Goal: Check status: Check status

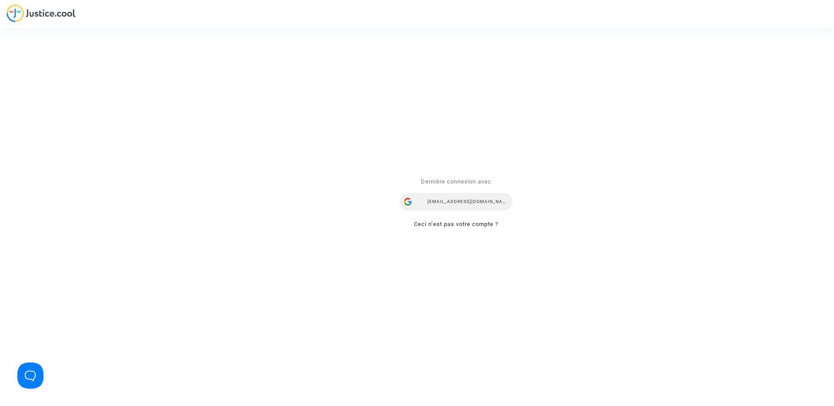
click at [466, 202] on div "airlines@refundmyticket.net" at bounding box center [456, 201] width 113 height 17
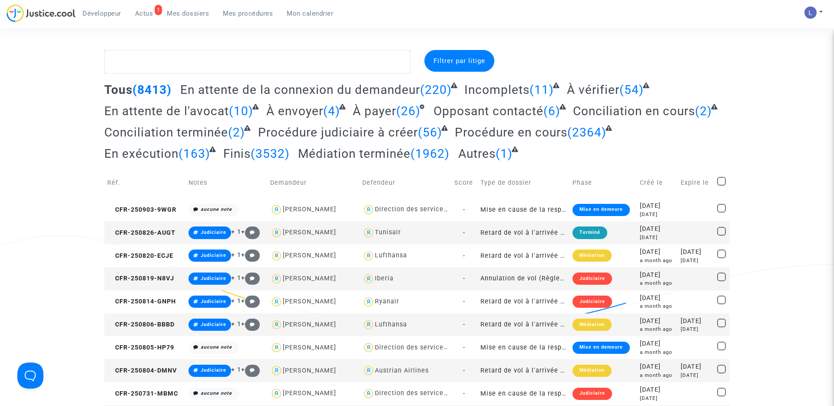
click at [149, 14] on span "Actus" at bounding box center [144, 14] width 18 height 8
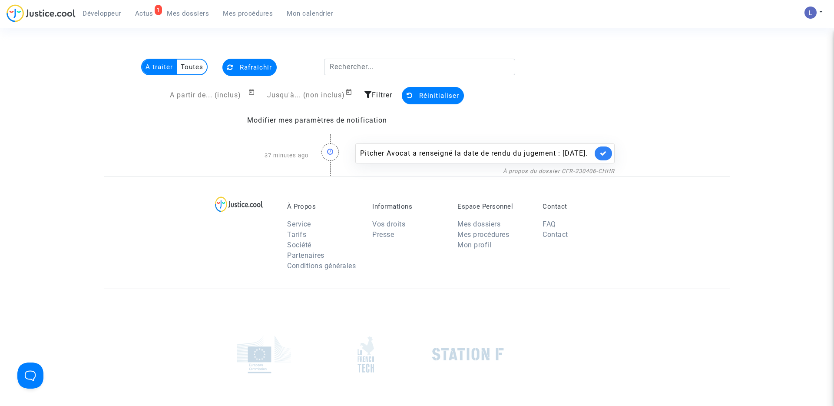
click at [597, 156] on link at bounding box center [603, 153] width 17 height 14
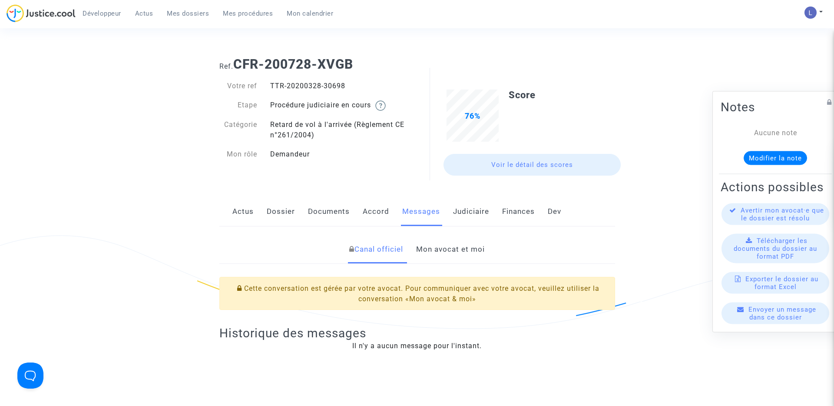
click at [252, 216] on link "Actus" at bounding box center [242, 211] width 21 height 29
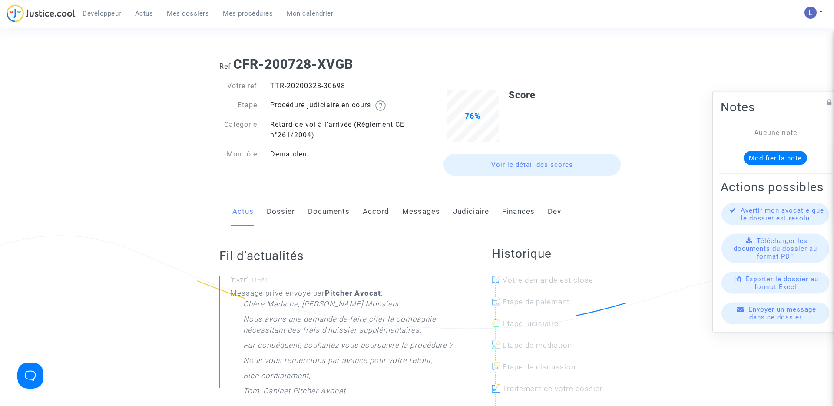
click at [290, 210] on link "Dossier" at bounding box center [281, 211] width 28 height 29
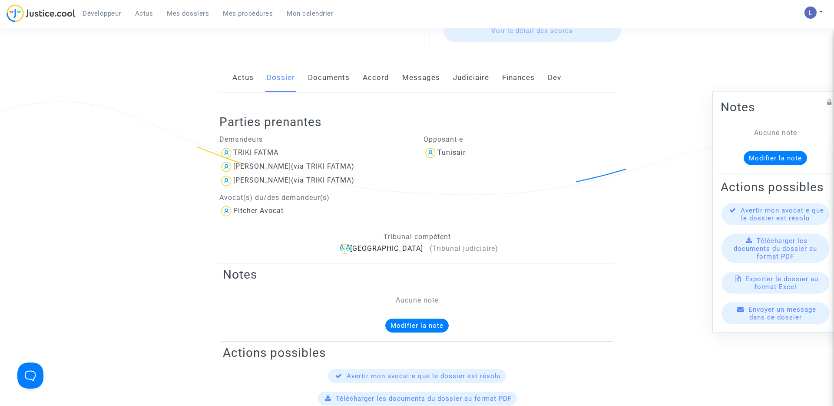
scroll to position [134, 0]
click at [407, 78] on link "Messages" at bounding box center [421, 77] width 38 height 29
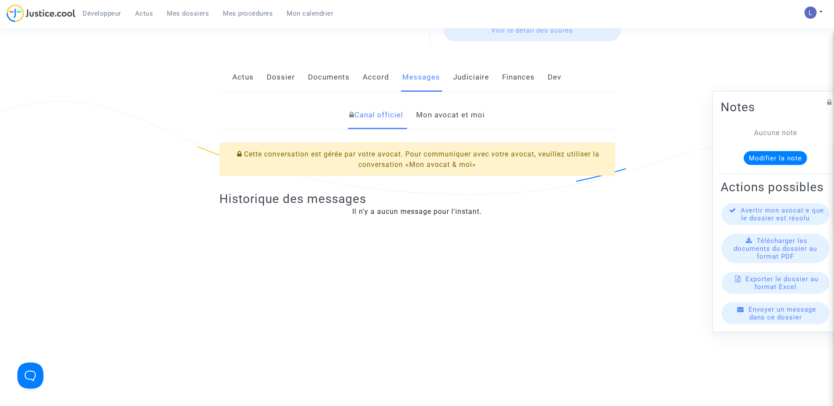
click at [448, 116] on link "Mon avocat et moi" at bounding box center [450, 115] width 69 height 29
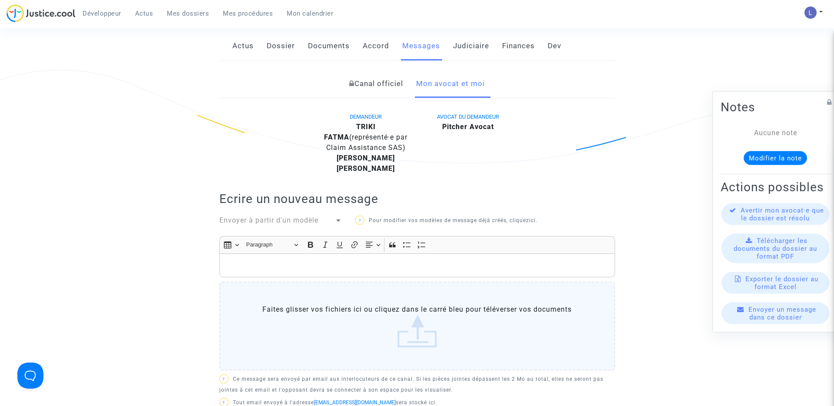
scroll to position [152, 0]
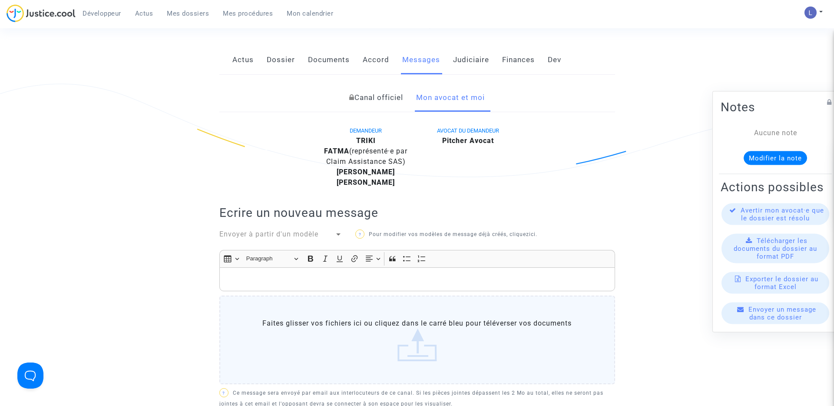
click at [351, 96] on icon at bounding box center [351, 96] width 5 height 7
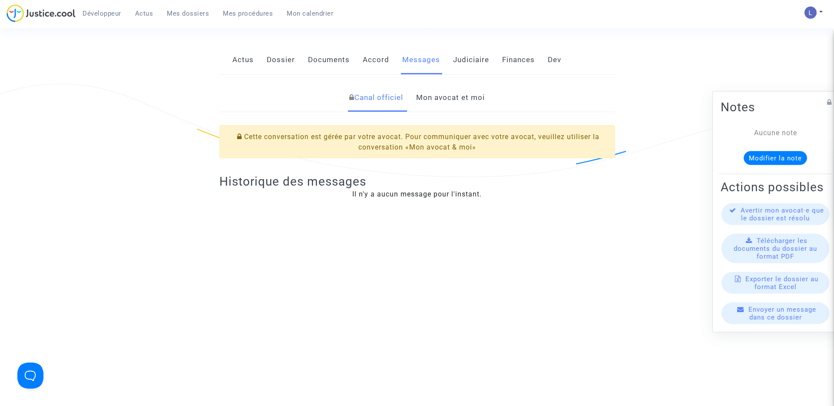
click at [434, 99] on link "Mon avocat et moi" at bounding box center [450, 97] width 69 height 29
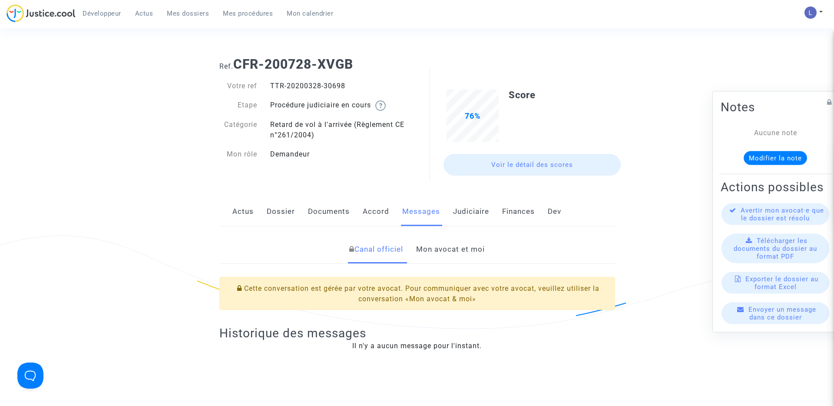
click at [456, 249] on link "Mon avocat et moi" at bounding box center [450, 249] width 69 height 29
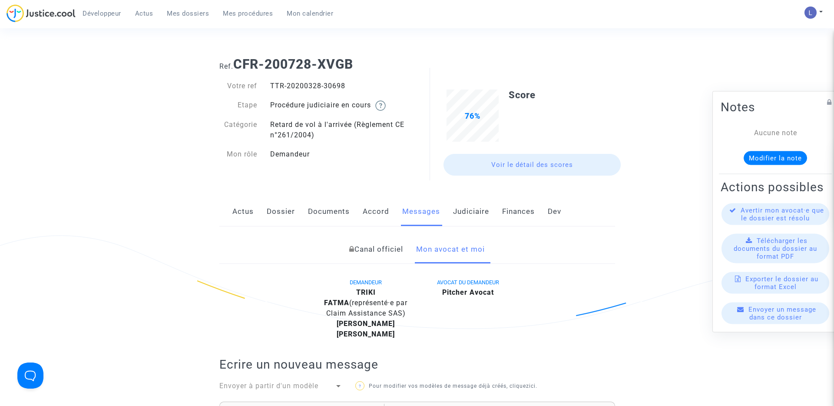
click at [324, 82] on div "TTR-20200328-30698" at bounding box center [340, 86] width 153 height 10
drag, startPoint x: 348, startPoint y: 89, endPoint x: 272, endPoint y: 87, distance: 76.9
click at [272, 87] on div "TTR-20200328-30698" at bounding box center [340, 86] width 153 height 10
copy div "TTR-20200328-30698"
drag, startPoint x: 356, startPoint y: 66, endPoint x: 236, endPoint y: 64, distance: 120.4
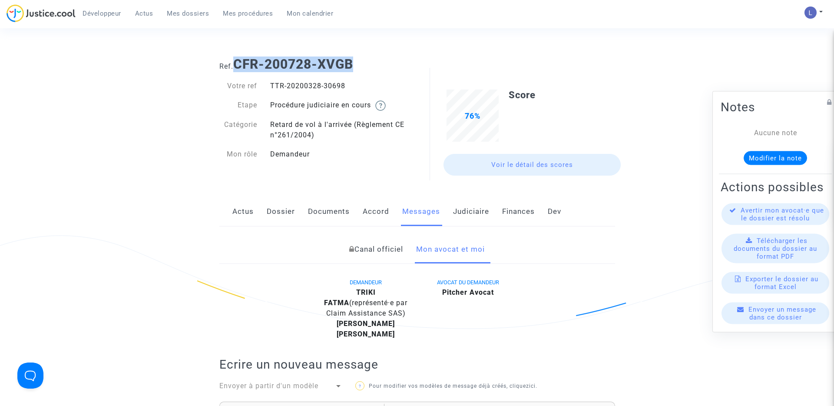
click at [236, 64] on h1 "Ref. CFR-200728-XVGB" at bounding box center [417, 64] width 396 height 16
copy b "CFR-200728-XVGB"
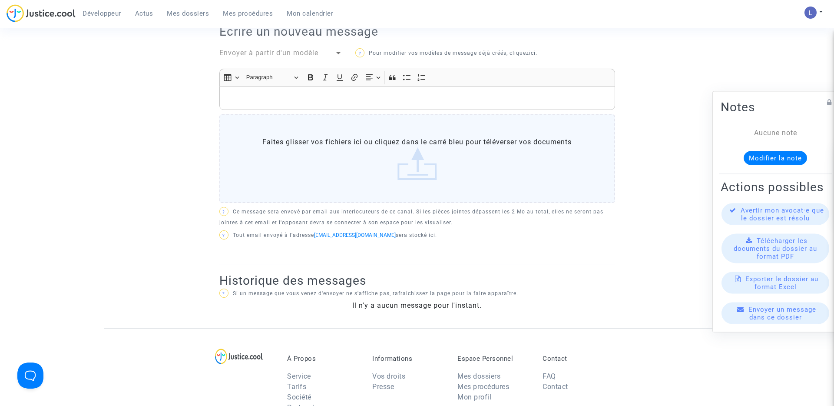
scroll to position [162, 0]
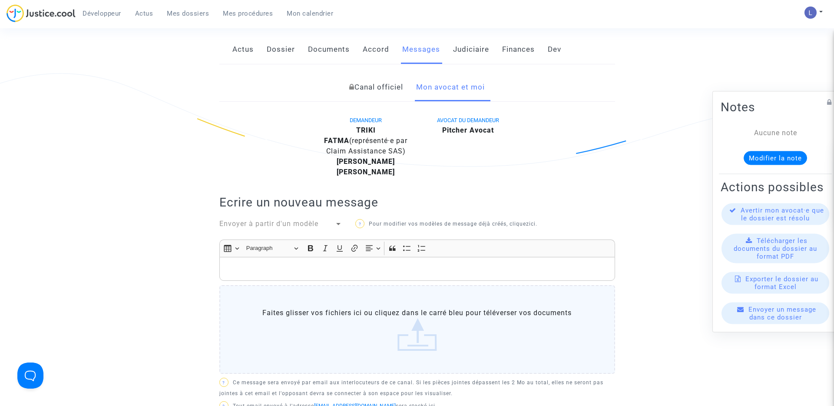
click at [245, 52] on link "Actus" at bounding box center [242, 49] width 21 height 29
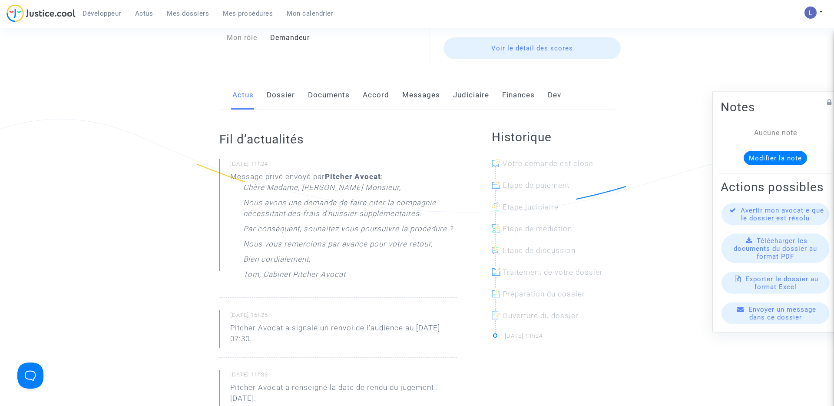
scroll to position [126, 0]
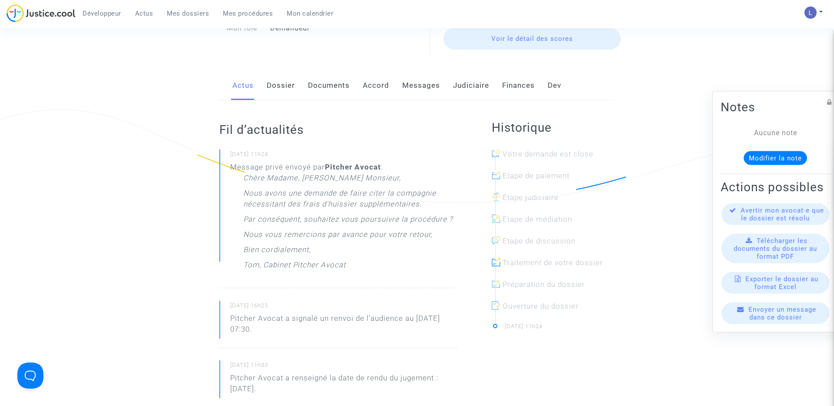
click at [471, 88] on link "Judiciaire" at bounding box center [471, 85] width 36 height 29
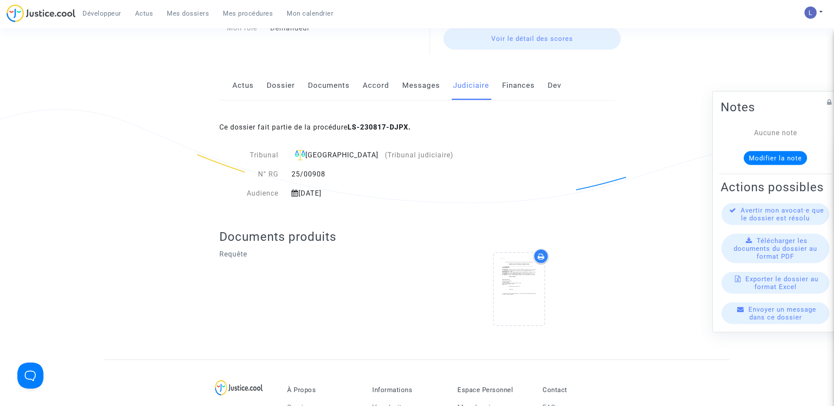
click at [421, 87] on link "Messages" at bounding box center [421, 85] width 38 height 29
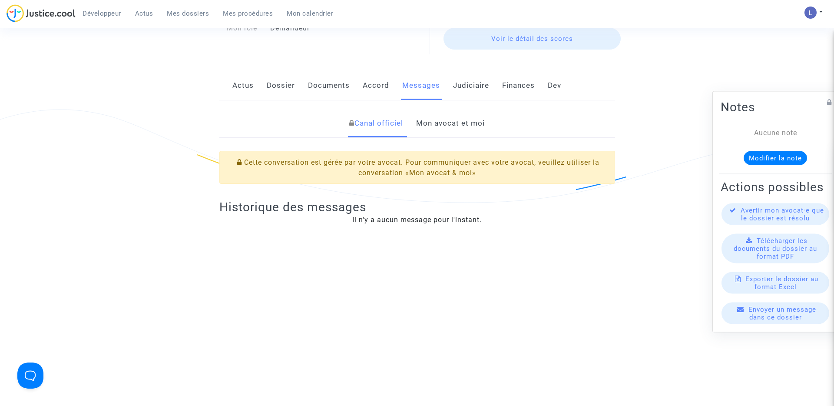
click at [455, 135] on link "Mon avocat et moi" at bounding box center [450, 123] width 69 height 29
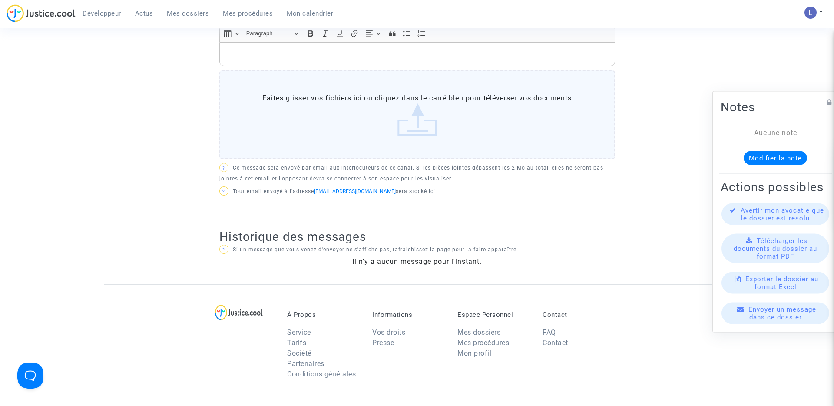
scroll to position [256, 0]
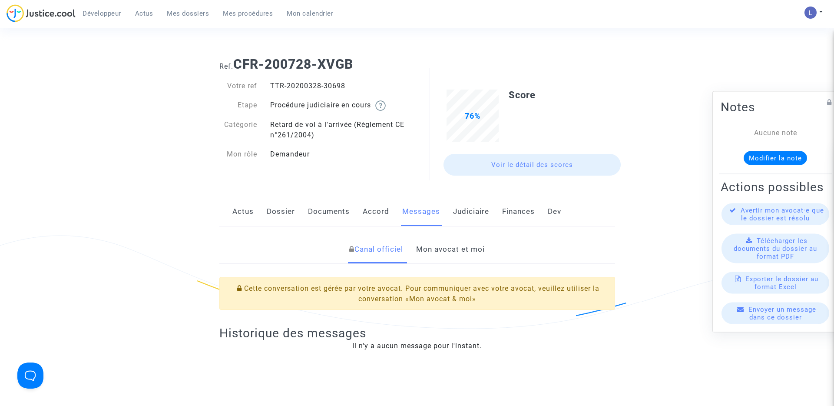
click at [442, 245] on link "Mon avocat et moi" at bounding box center [450, 249] width 69 height 29
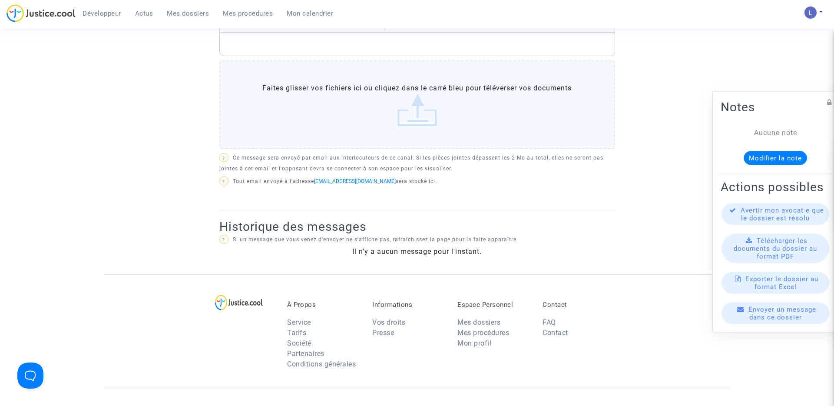
scroll to position [446, 0]
